Goal: Task Accomplishment & Management: Manage account settings

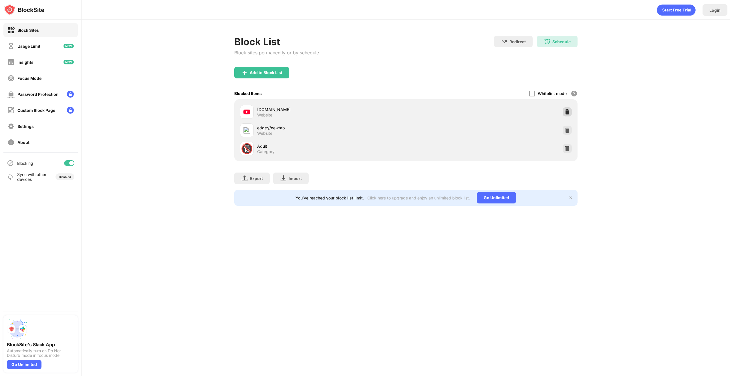
click at [566, 110] on img at bounding box center [567, 112] width 6 height 6
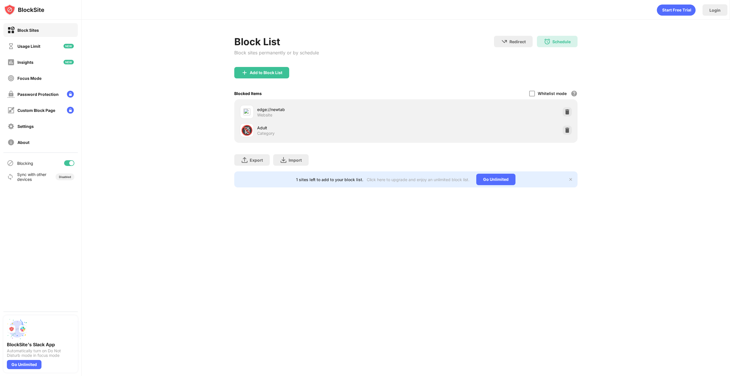
click at [566, 110] on img at bounding box center [567, 112] width 6 height 6
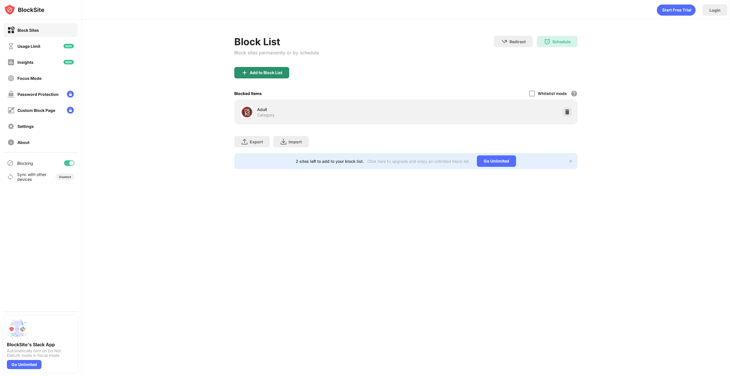
click at [264, 72] on div "Add to Block List" at bounding box center [266, 72] width 33 height 5
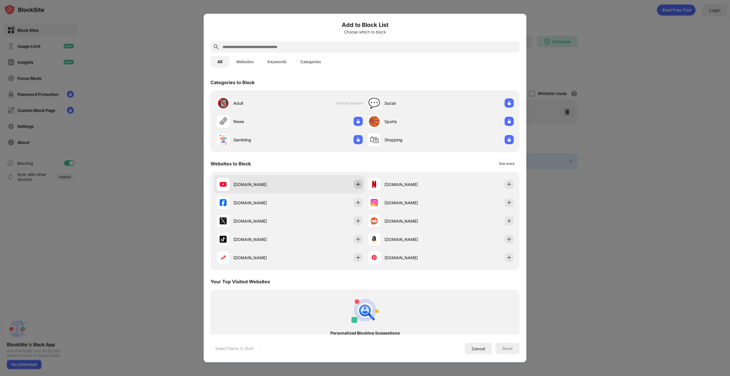
click at [355, 182] on img at bounding box center [358, 184] width 6 height 6
click at [609, 63] on div at bounding box center [365, 188] width 730 height 376
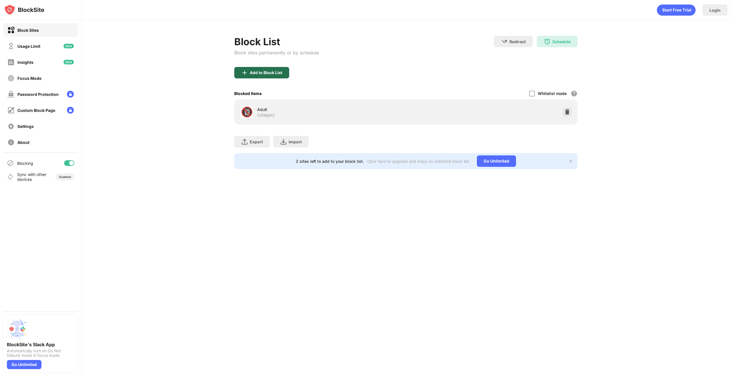
click at [275, 69] on div "Add to Block List" at bounding box center [261, 72] width 55 height 11
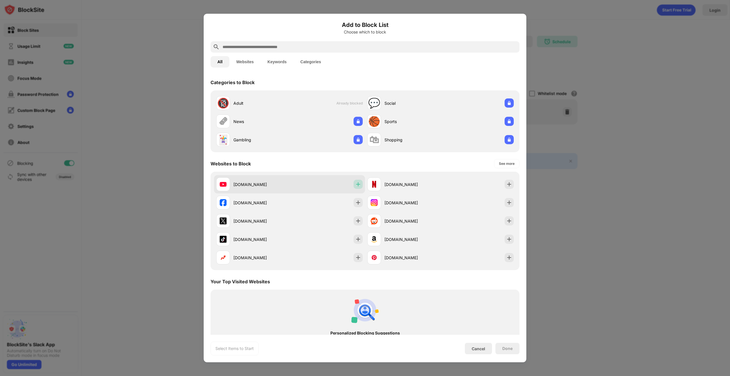
click at [355, 185] on img at bounding box center [358, 184] width 6 height 6
click at [510, 347] on div "Done" at bounding box center [507, 348] width 10 height 5
